Goal: Information Seeking & Learning: Learn about a topic

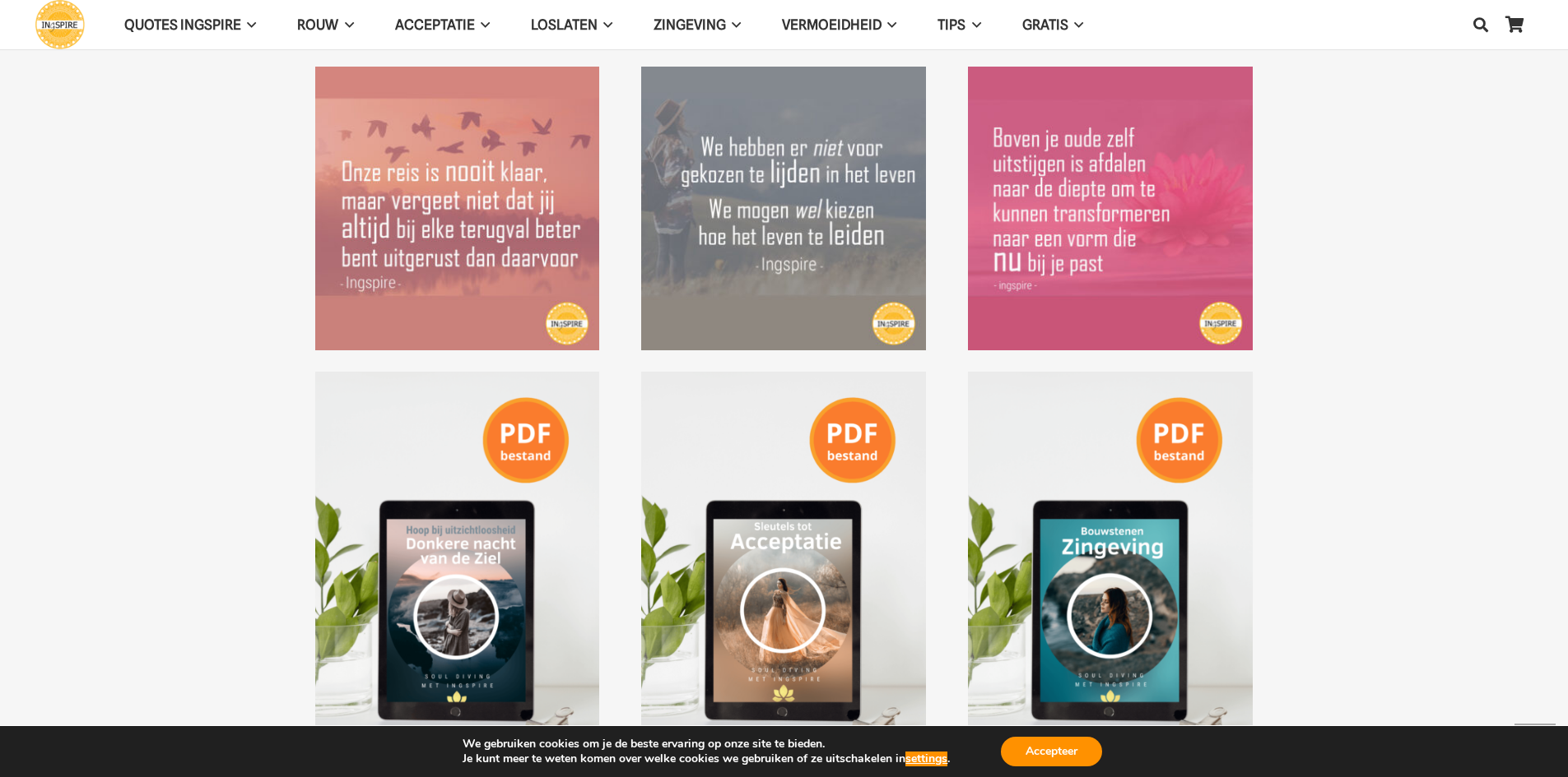
scroll to position [2633, 0]
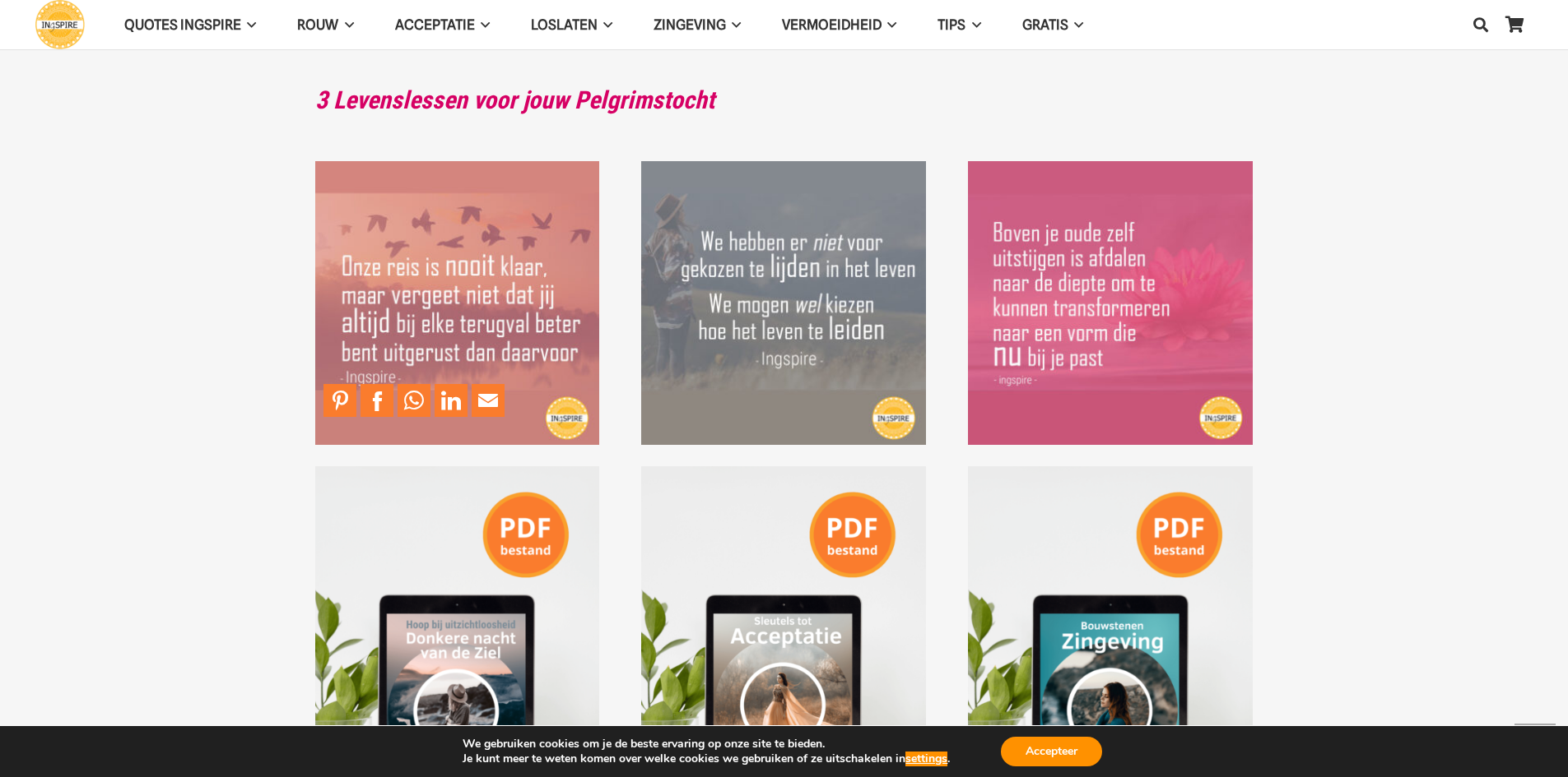
click at [444, 279] on img "Spreuk - Onze reis is nooit klaar maar vergeet niet dat je altijd bij elke teru…" at bounding box center [458, 304] width 285 height 285
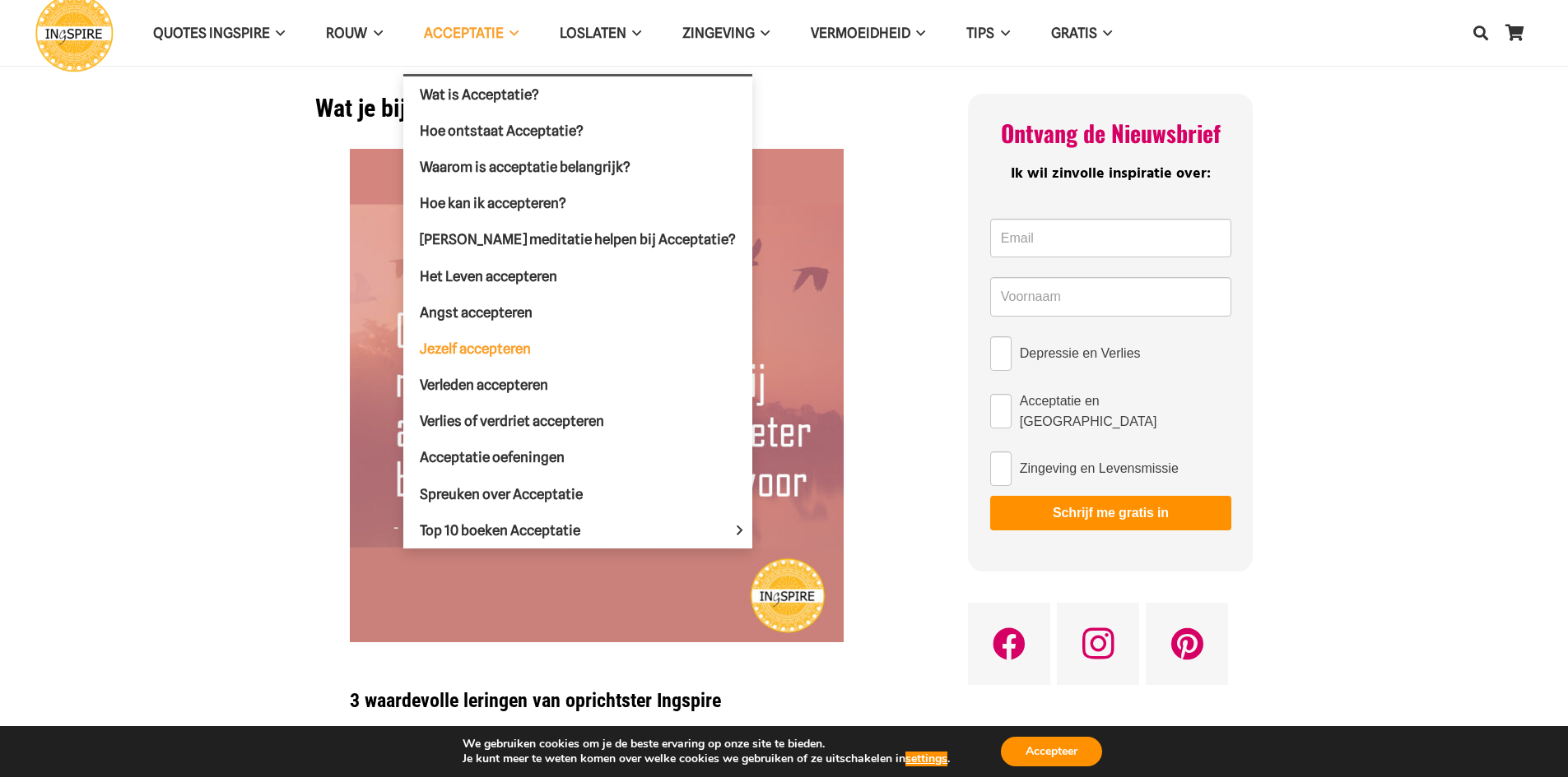
click at [448, 343] on span "Jezelf accepteren" at bounding box center [475, 347] width 111 height 16
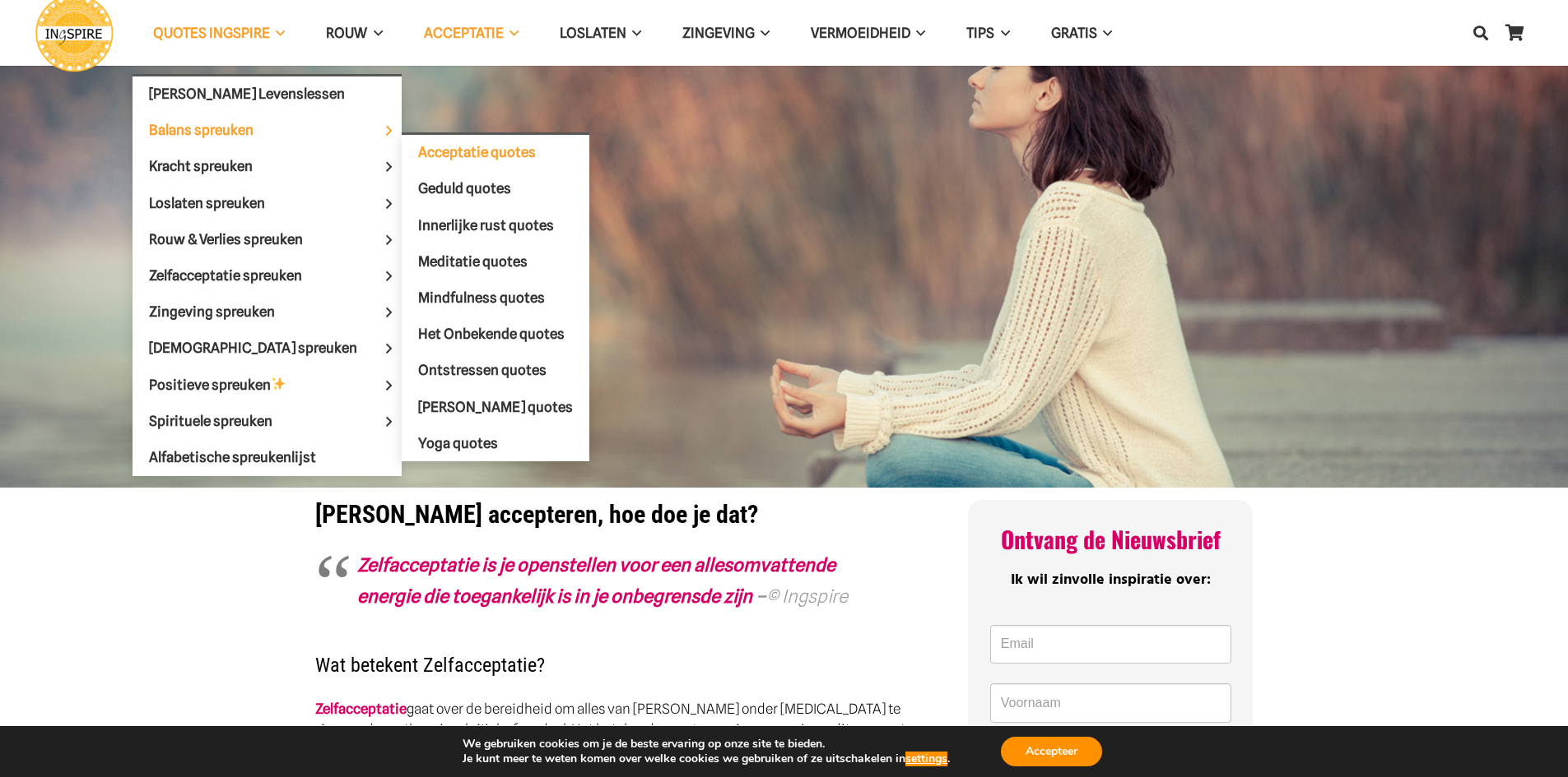
click at [418, 149] on span "Acceptatie quotes" at bounding box center [476, 152] width 118 height 16
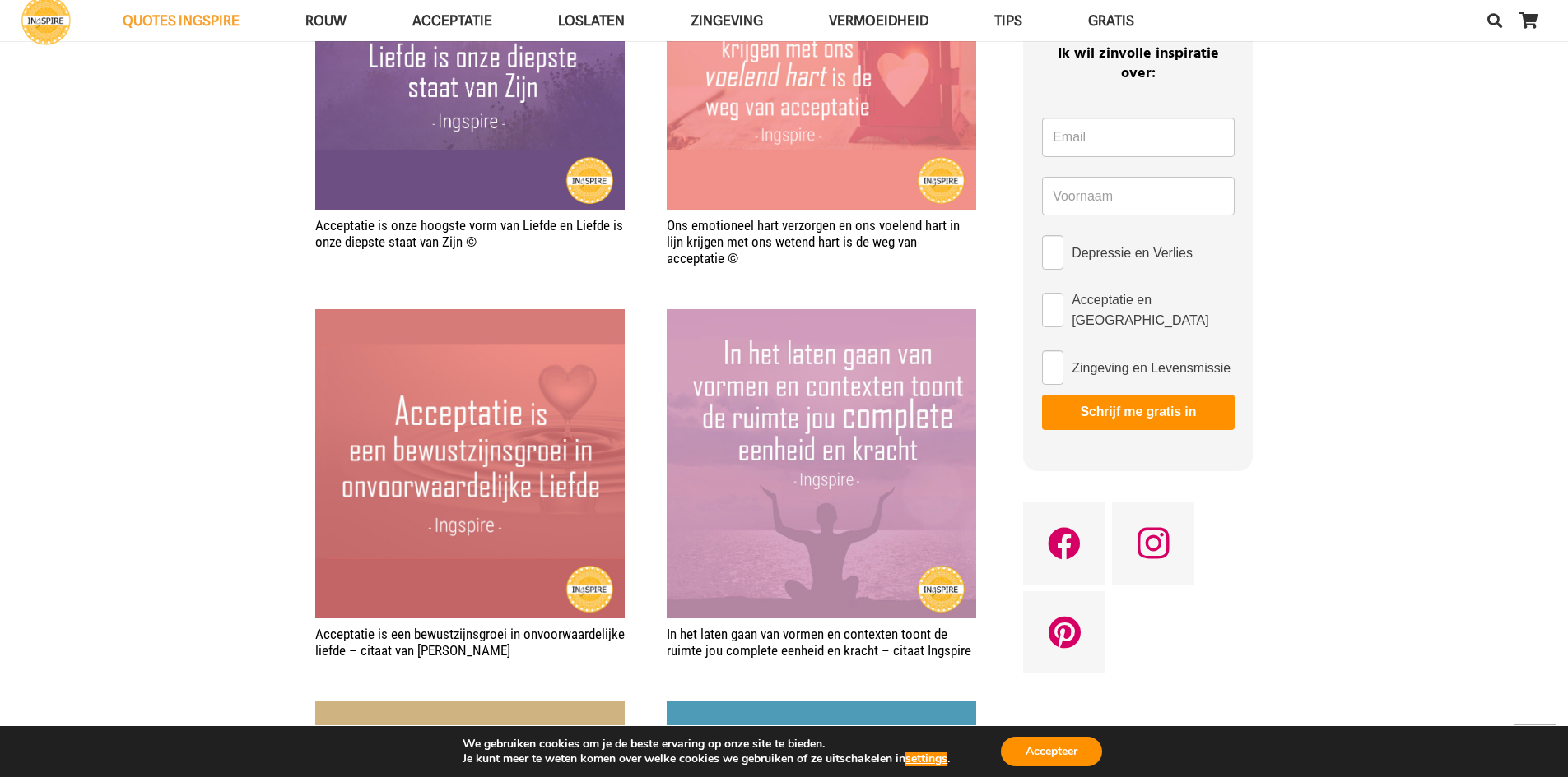
scroll to position [1234, 0]
